Goal: Browse casually: Explore the website without a specific task or goal

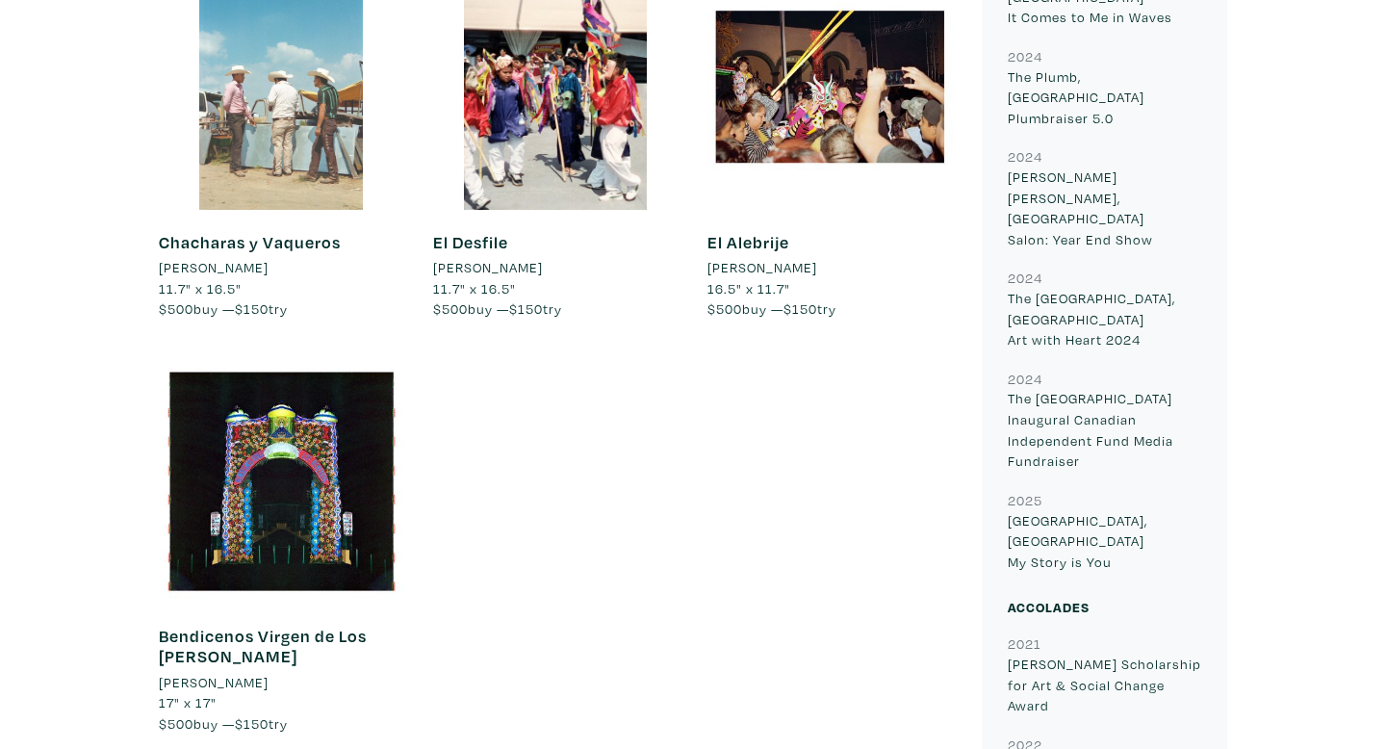
scroll to position [3069, 0]
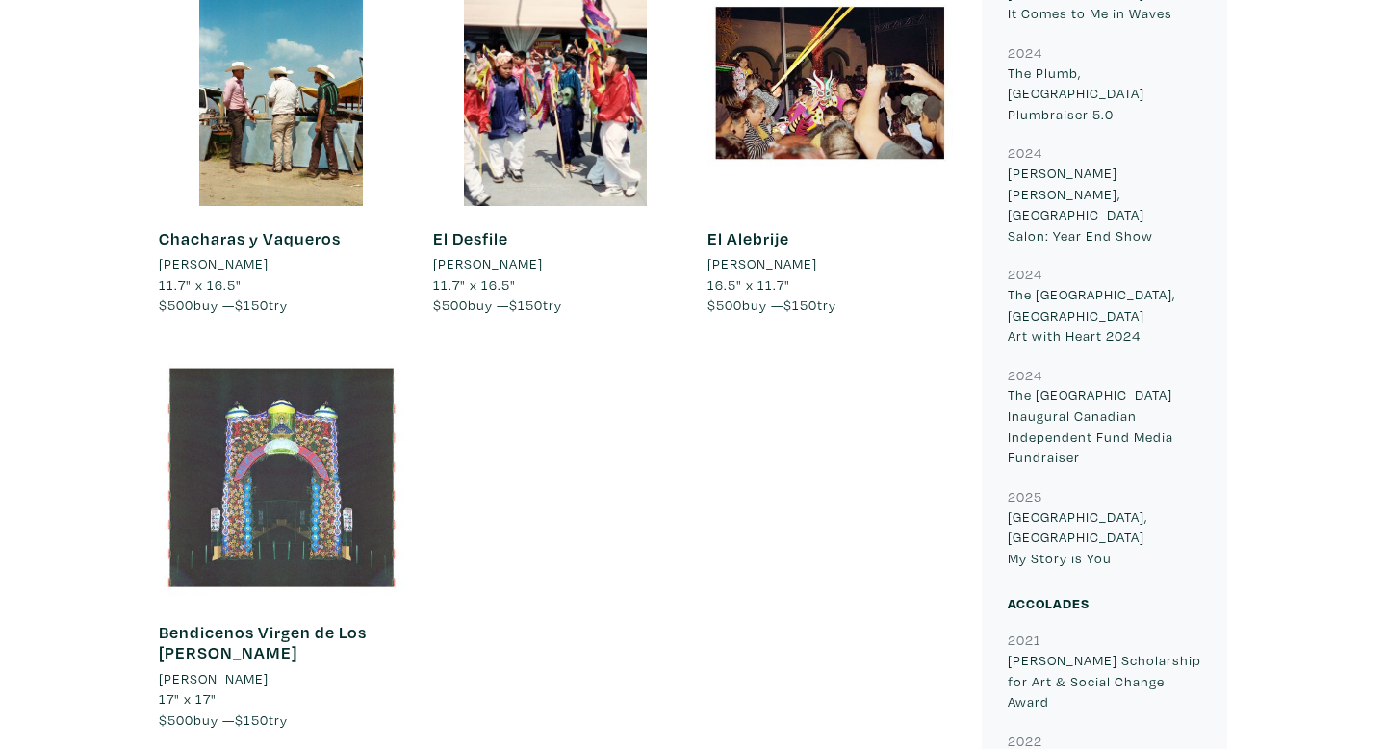
click at [347, 414] on div at bounding box center [281, 476] width 245 height 245
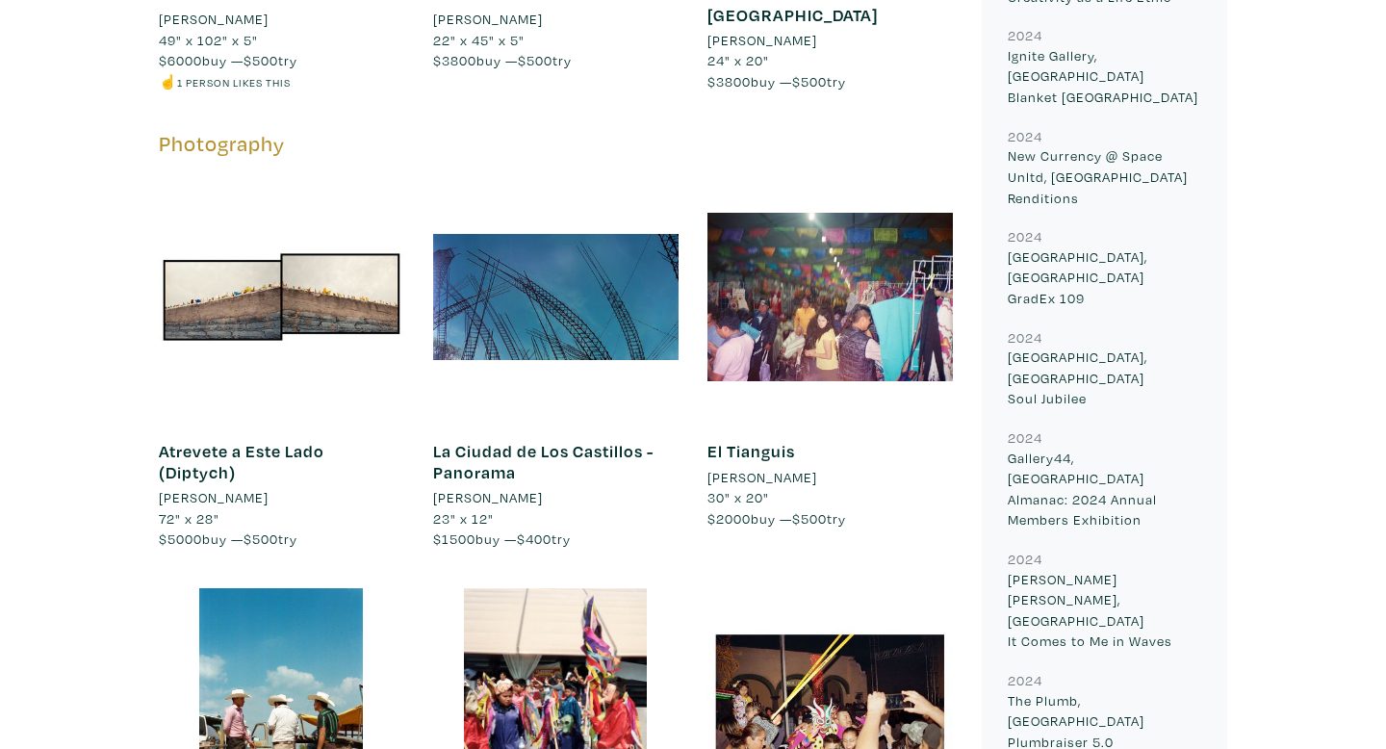
scroll to position [2479, 0]
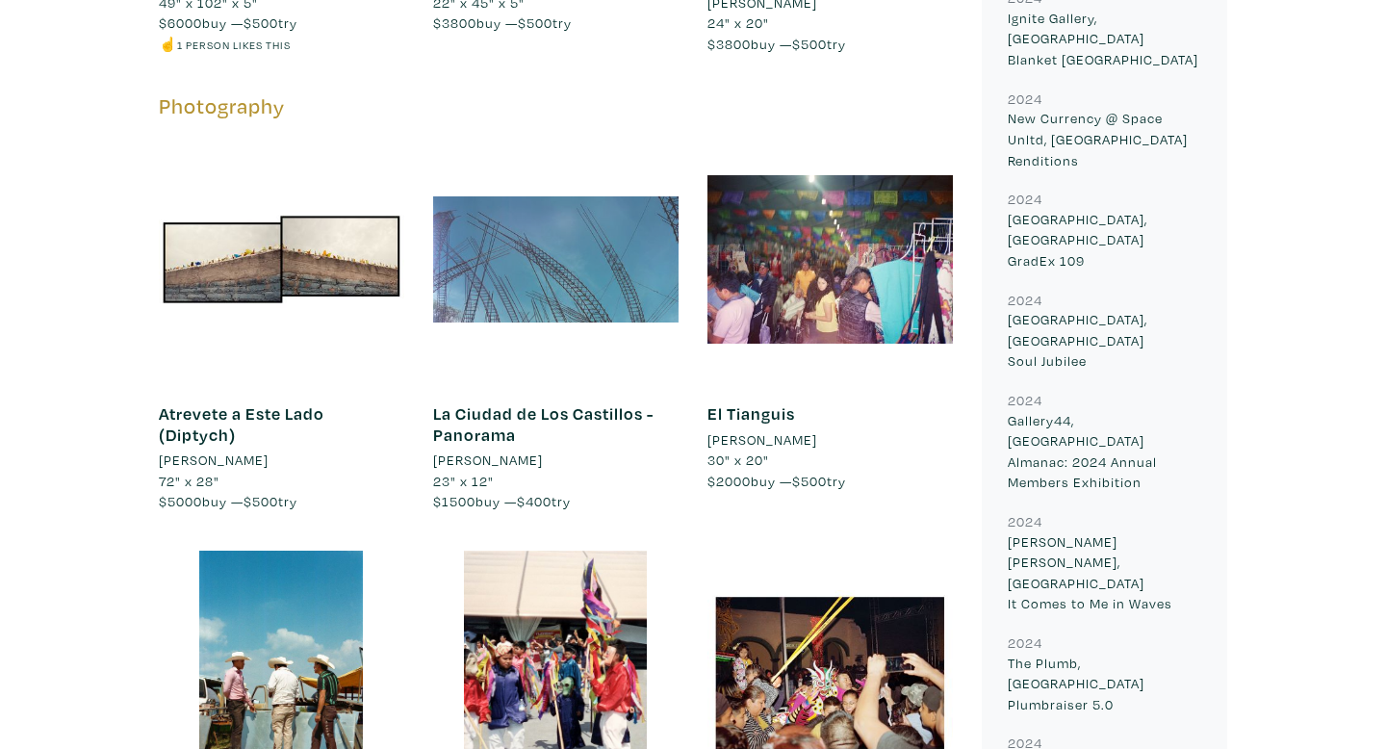
click at [475, 175] on div at bounding box center [555, 259] width 245 height 245
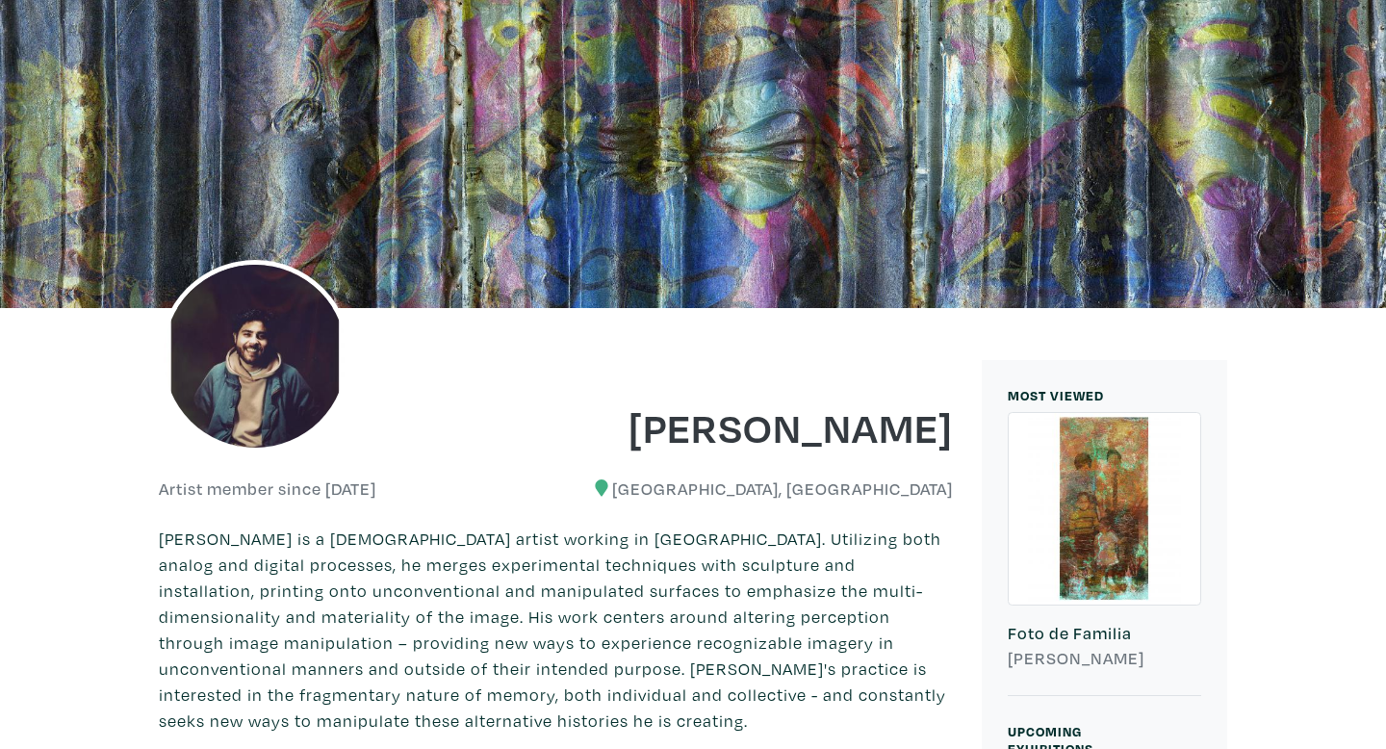
scroll to position [0, 0]
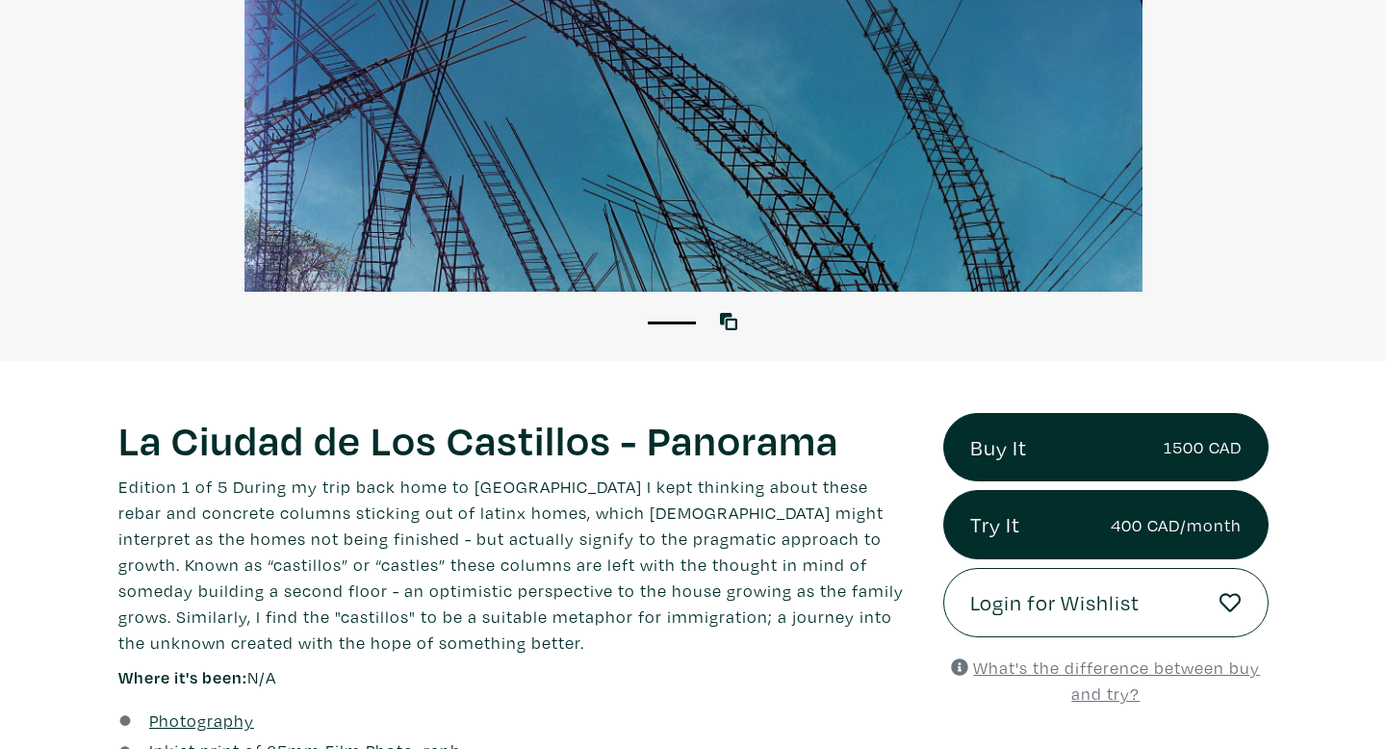
scroll to position [341, 0]
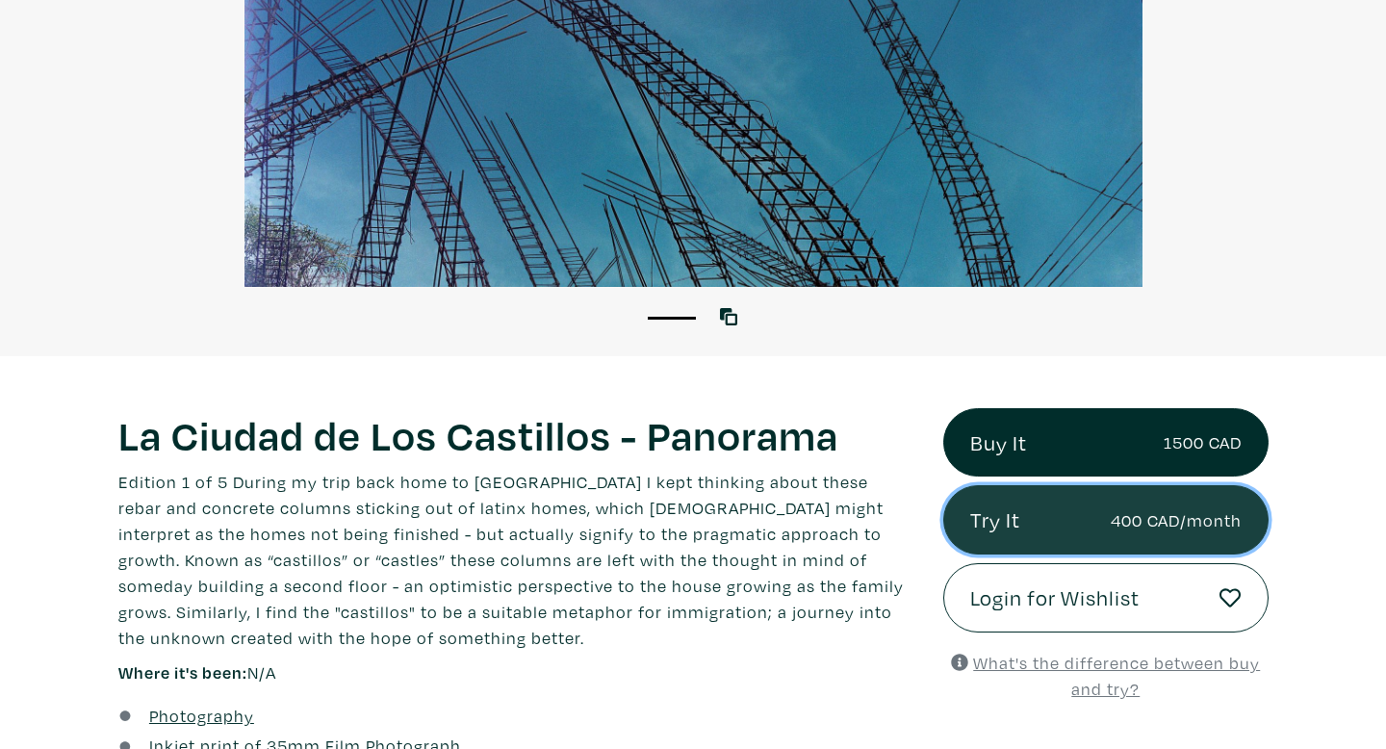
click at [1137, 547] on link "Try It 400 CAD/month" at bounding box center [1105, 519] width 325 height 69
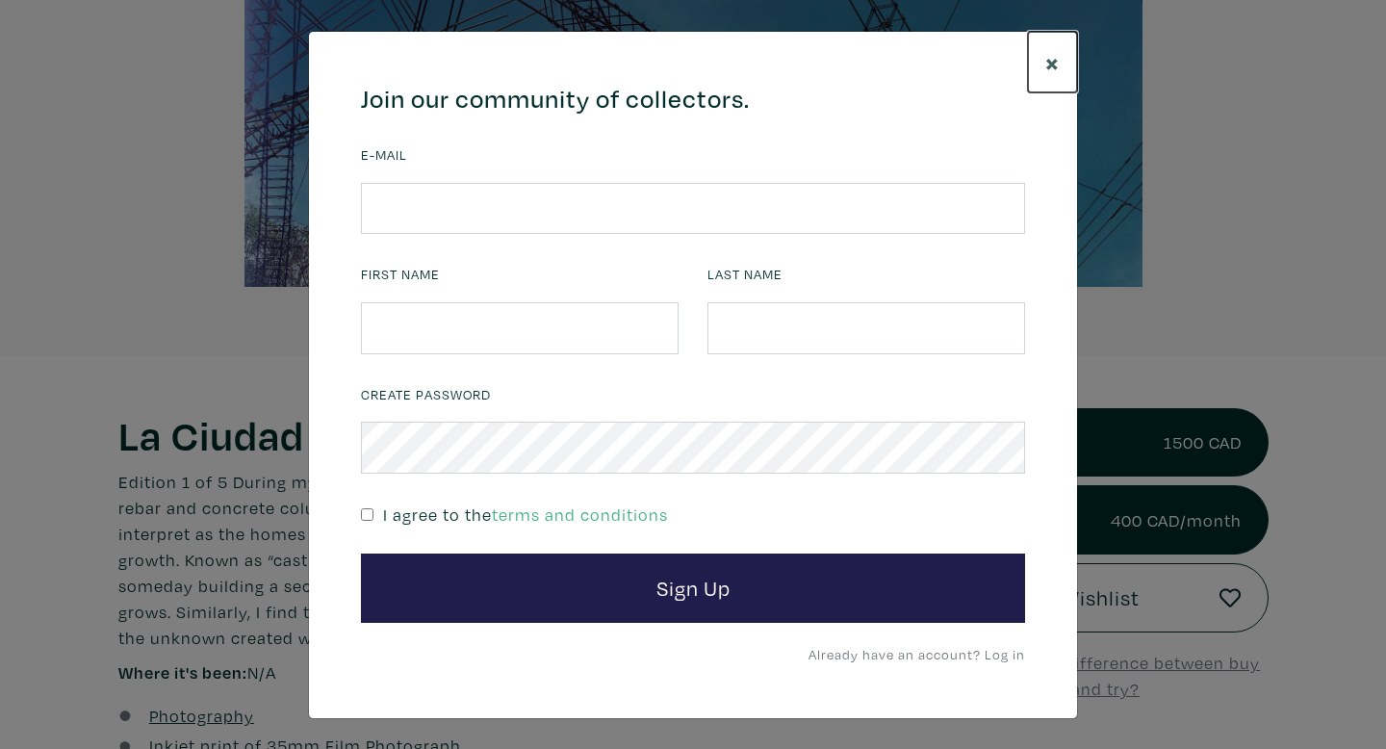
click at [1057, 58] on span "×" at bounding box center [1052, 62] width 14 height 34
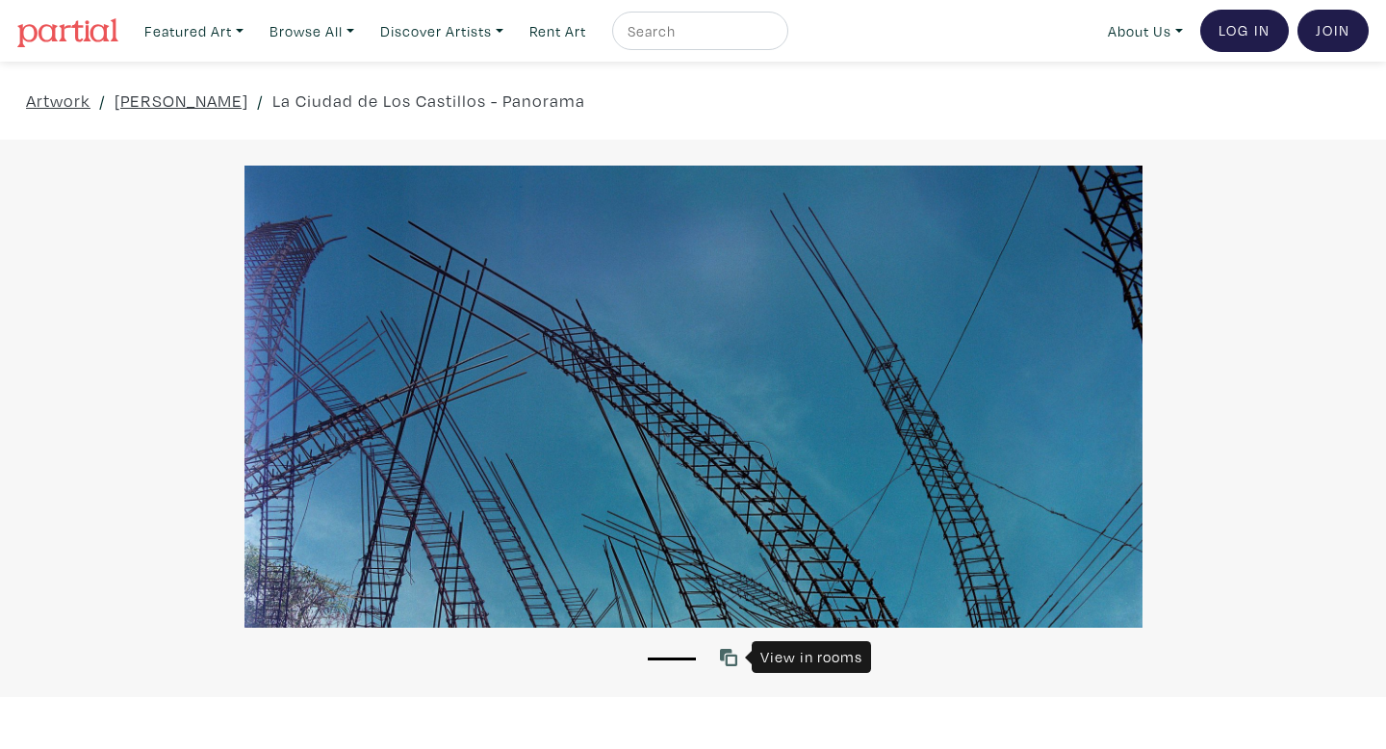
click at [723, 663] on icon at bounding box center [728, 657] width 17 height 17
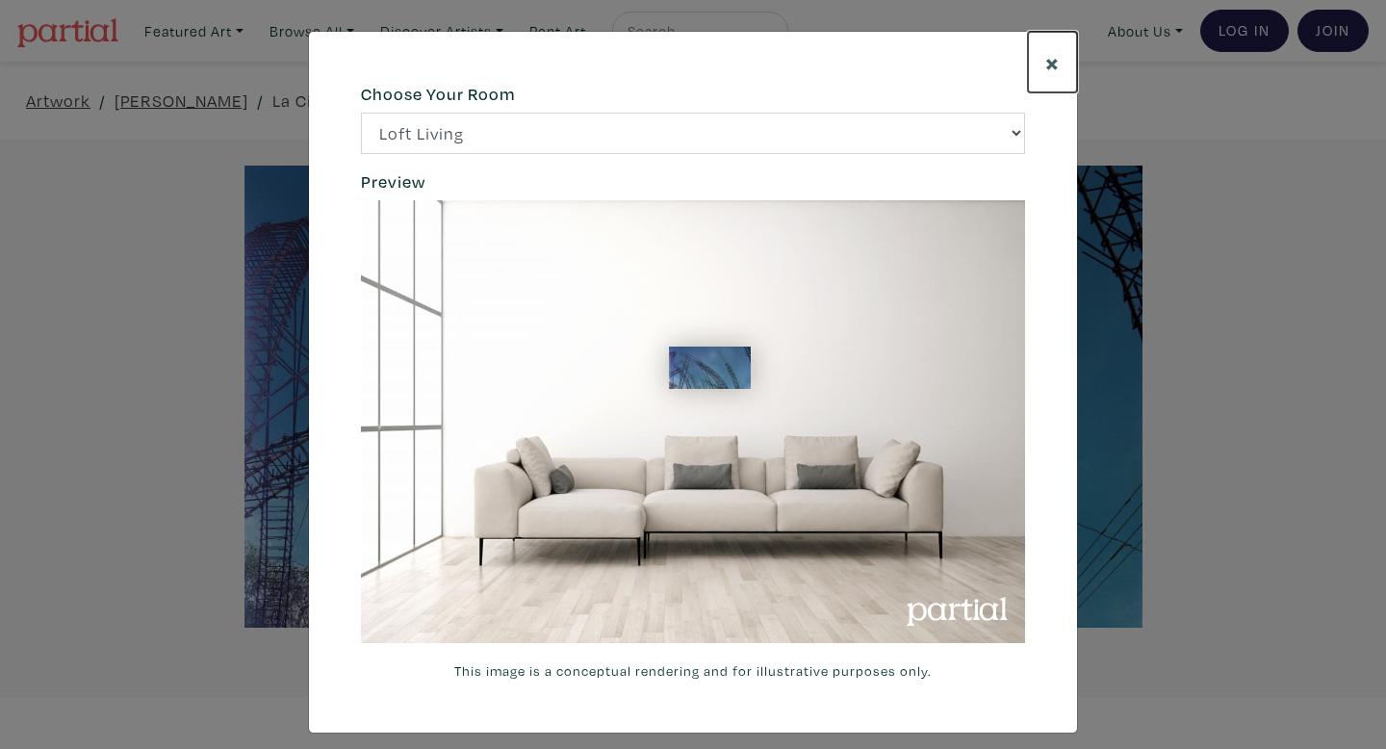
click at [1063, 62] on button "×" at bounding box center [1052, 62] width 49 height 61
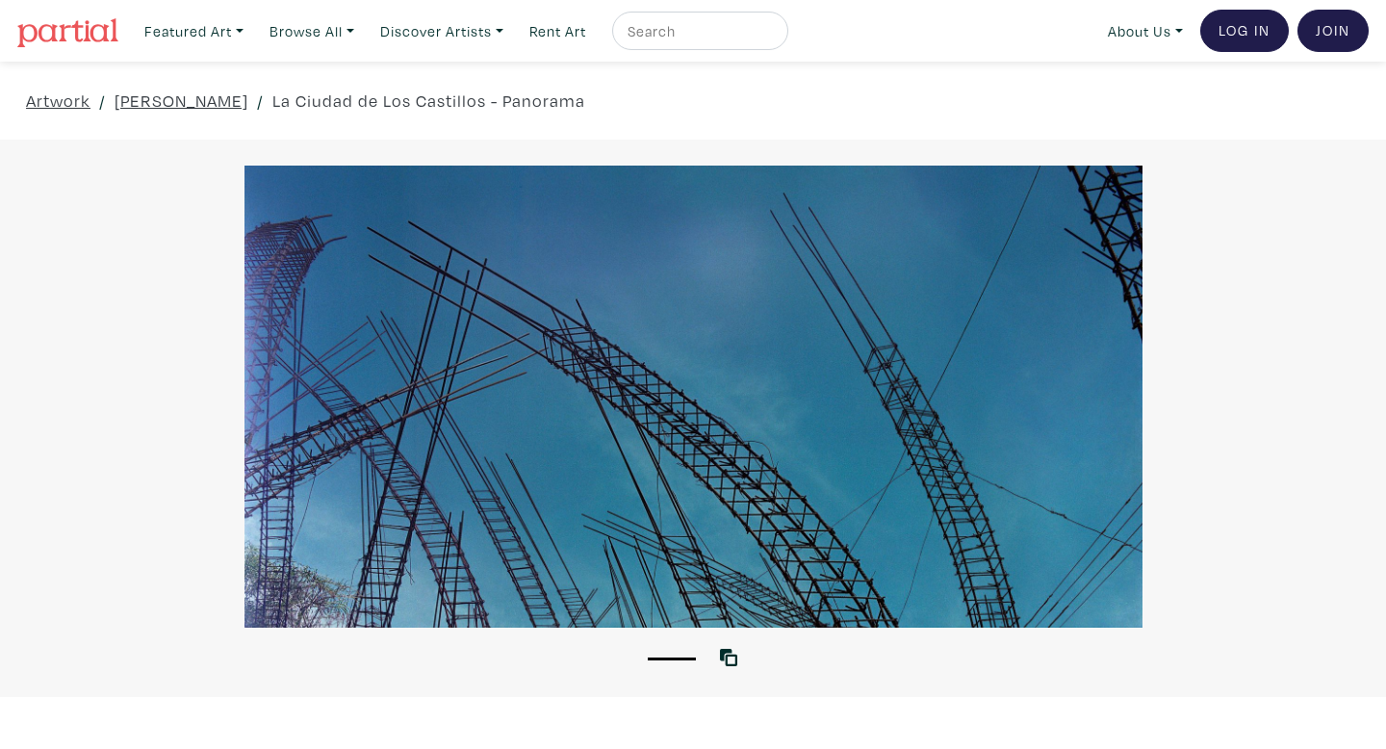
click at [662, 383] on div at bounding box center [693, 397] width 1386 height 462
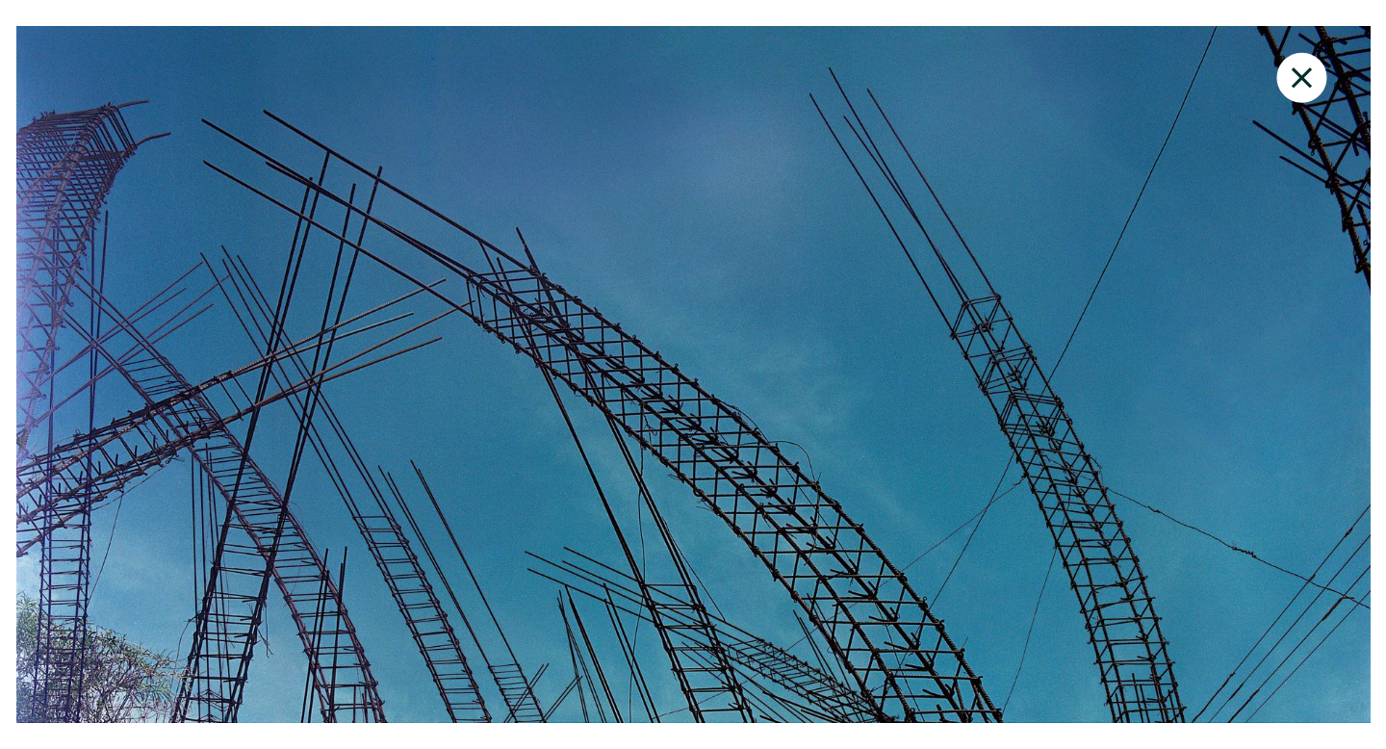
click at [1304, 86] on icon at bounding box center [1301, 78] width 65 height 52
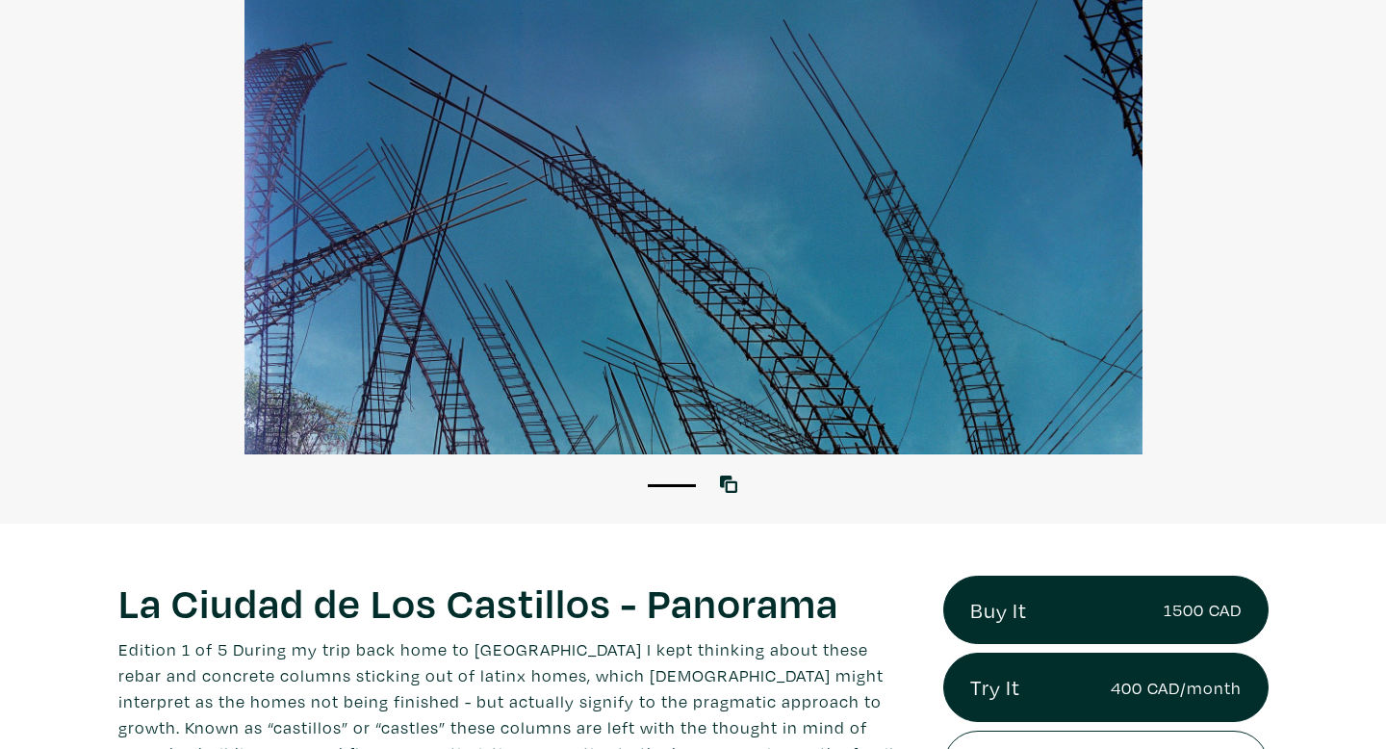
scroll to position [182, 0]
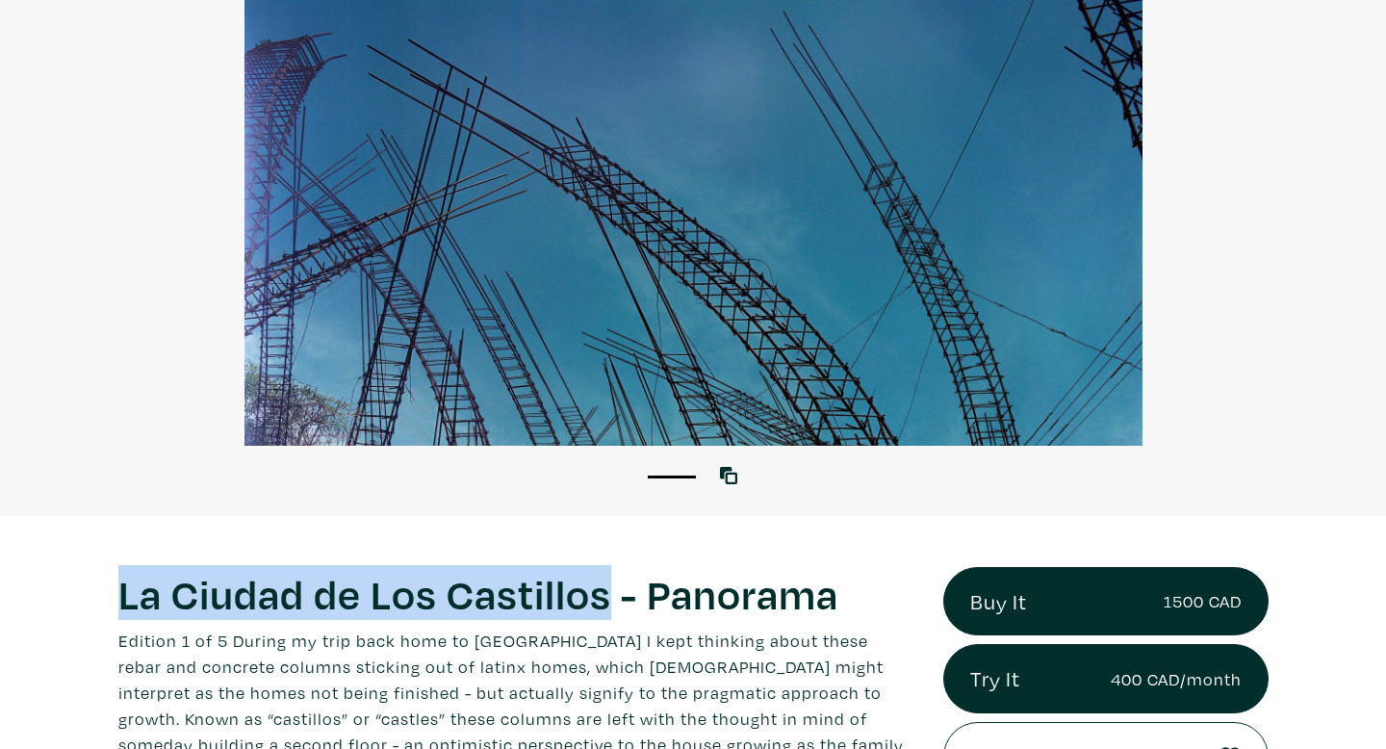
drag, startPoint x: 123, startPoint y: 596, endPoint x: 603, endPoint y: 590, distance: 480.3
click at [603, 590] on h1 "La Ciudad de Los Castillos - Panorama" at bounding box center [516, 593] width 797 height 52
copy h1 "La Ciudad de Los Castillos"
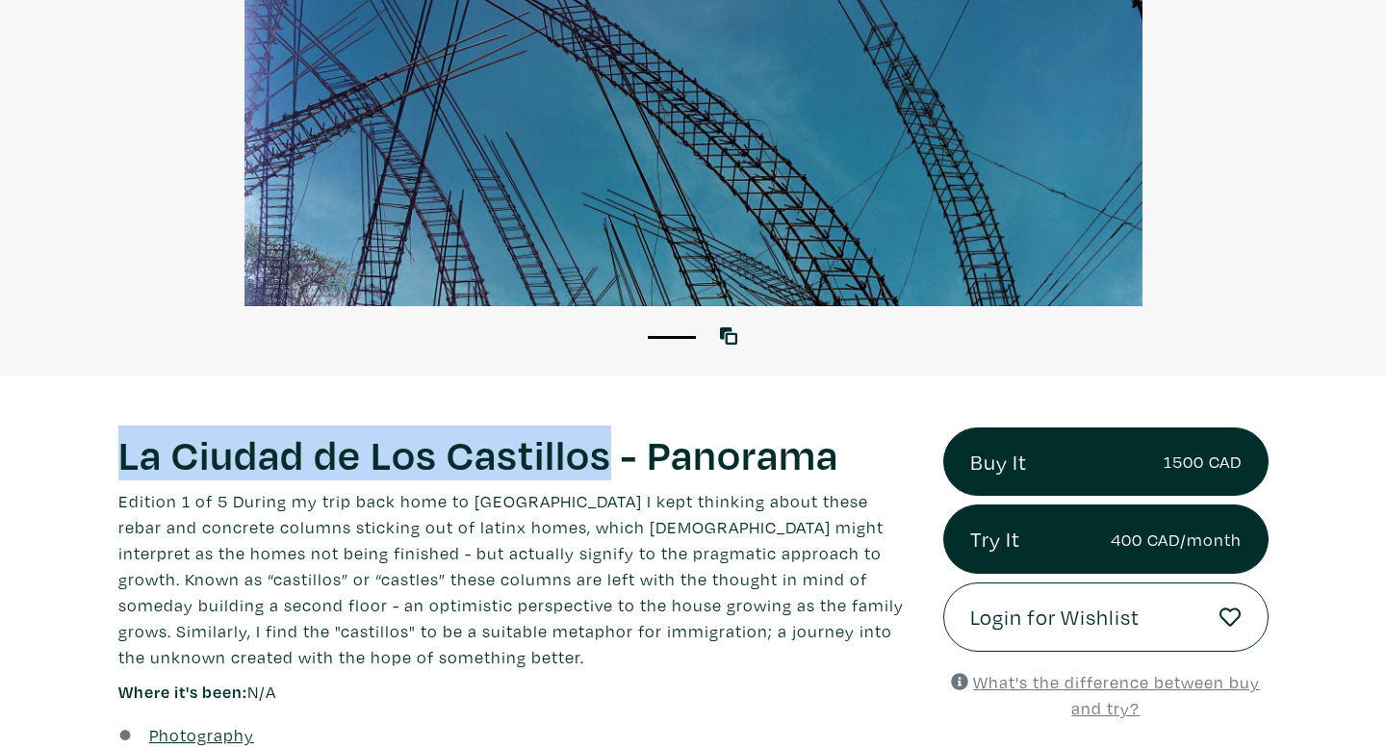
scroll to position [327, 0]
